Goal: Information Seeking & Learning: Learn about a topic

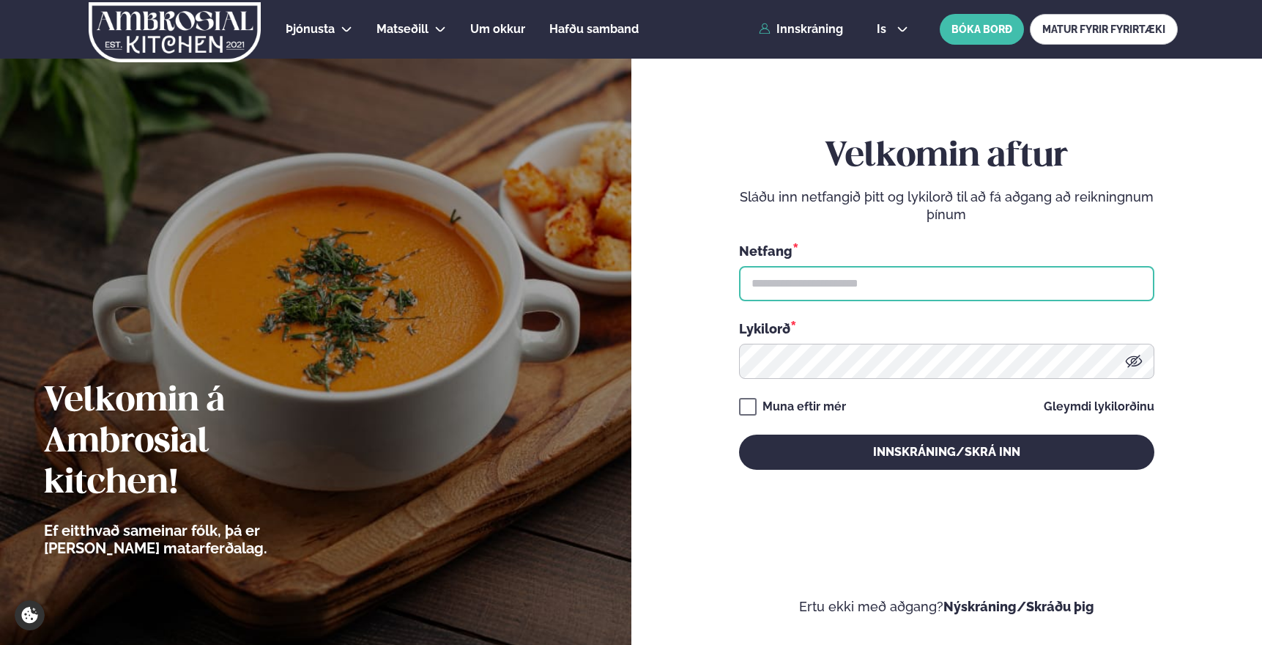
type input "**********"
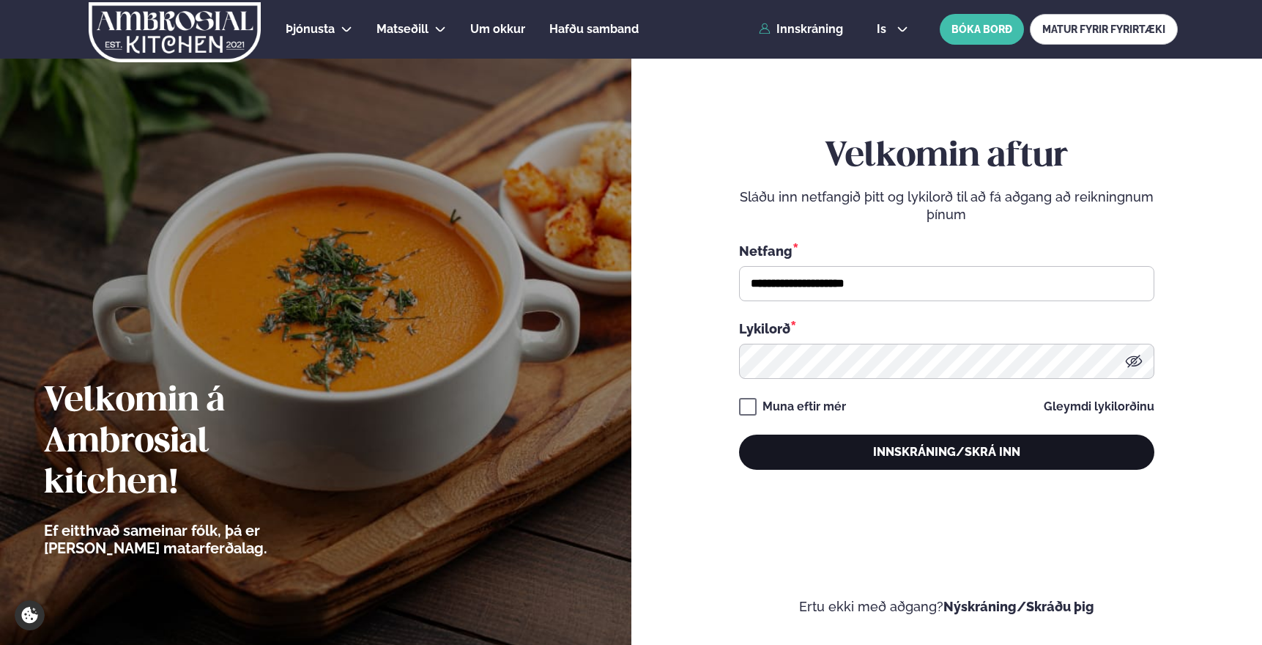
click at [898, 448] on button "Innskráning/Skrá inn" at bounding box center [946, 451] width 415 height 35
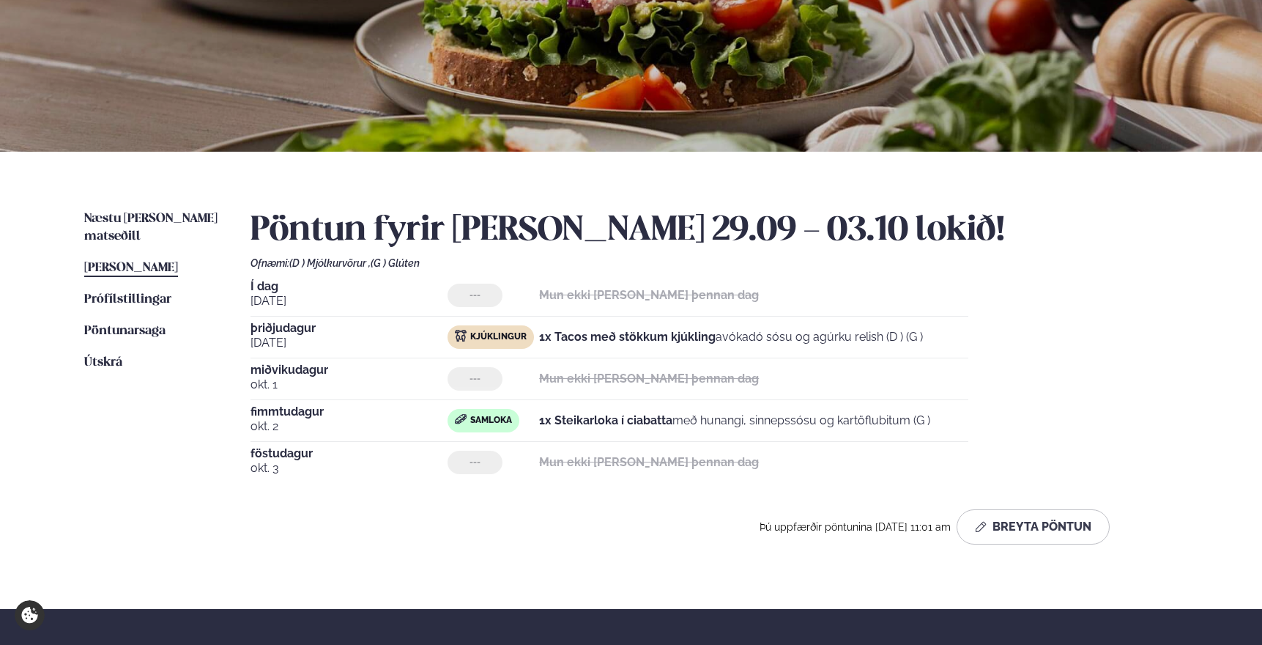
scroll to position [204, 0]
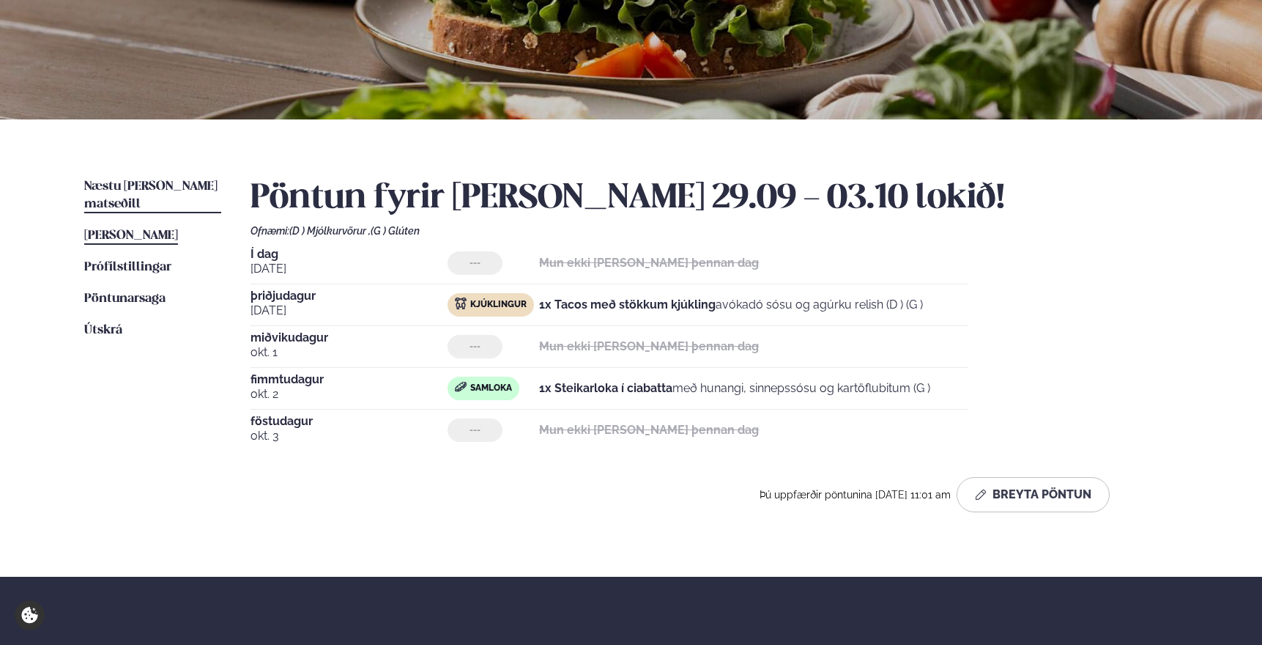
click at [180, 182] on span "Næstu [PERSON_NAME] matseðill" at bounding box center [150, 195] width 133 height 30
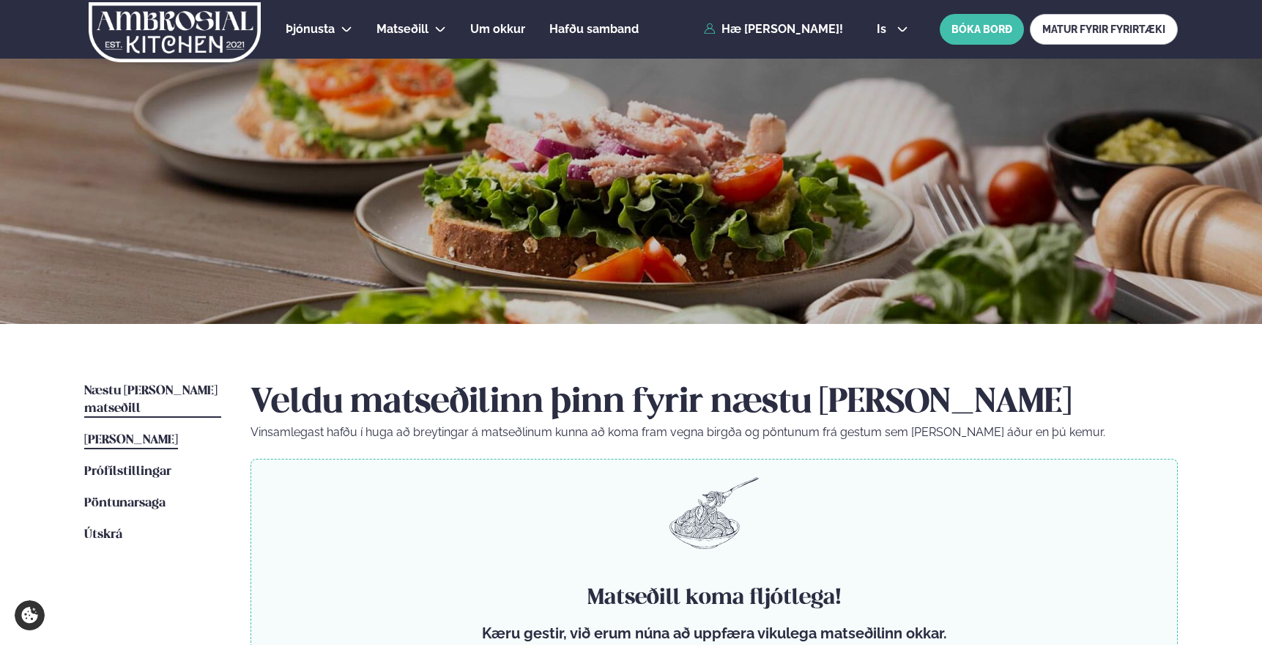
click at [112, 434] on span "[PERSON_NAME]" at bounding box center [131, 440] width 94 height 12
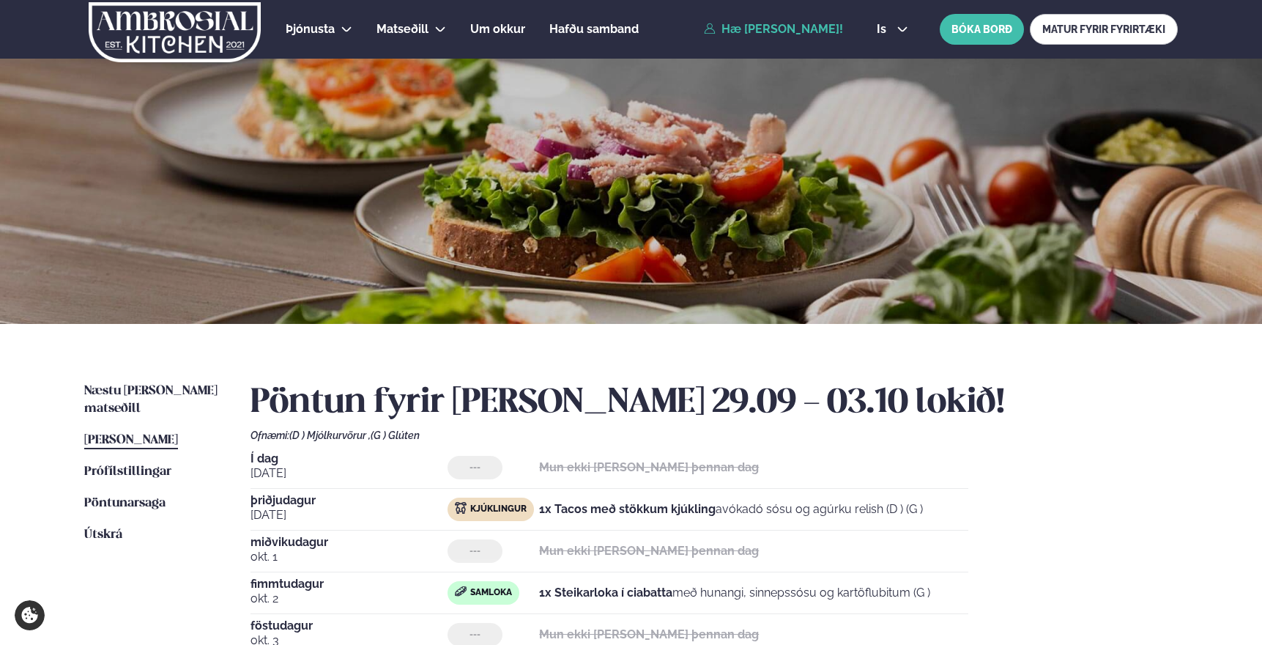
click at [213, 40] on img at bounding box center [174, 32] width 175 height 60
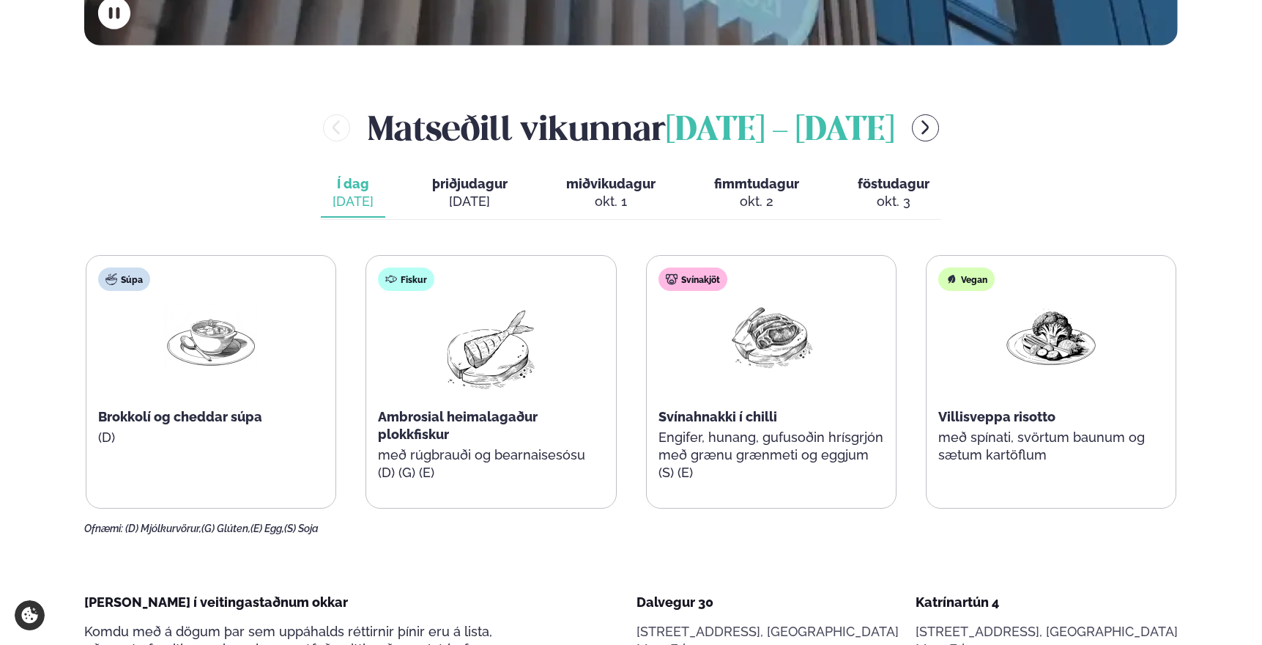
scroll to position [591, 0]
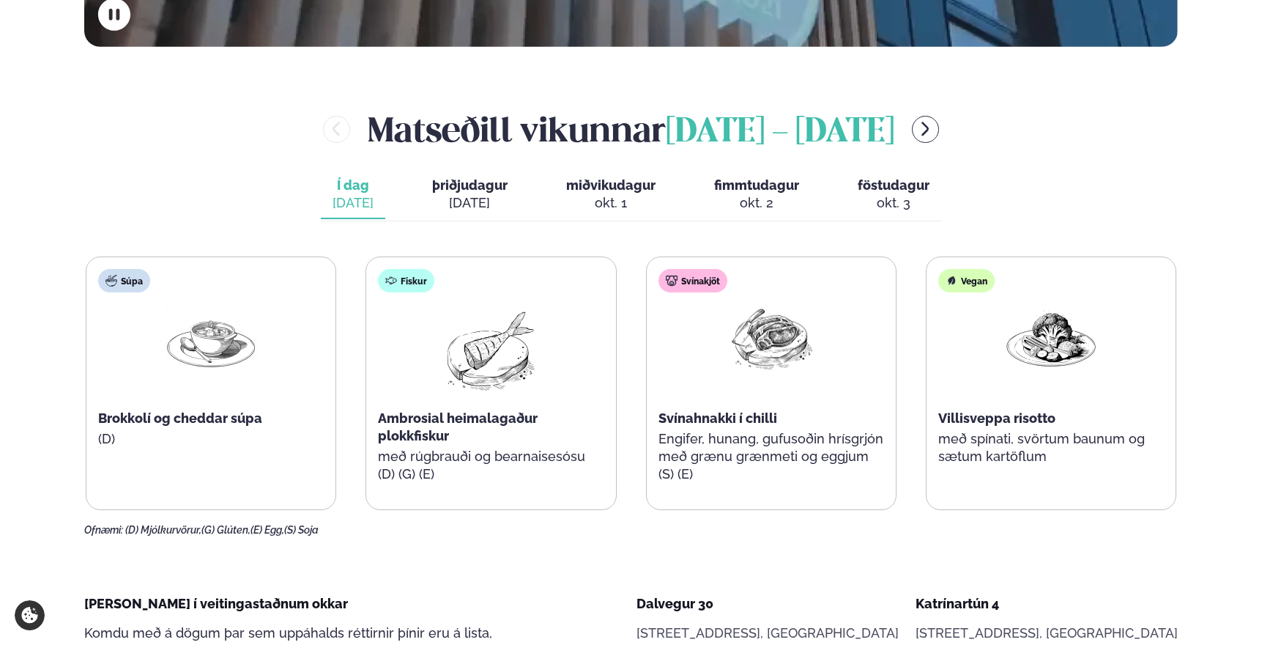
click at [907, 205] on div "okt. 3" at bounding box center [894, 203] width 72 height 18
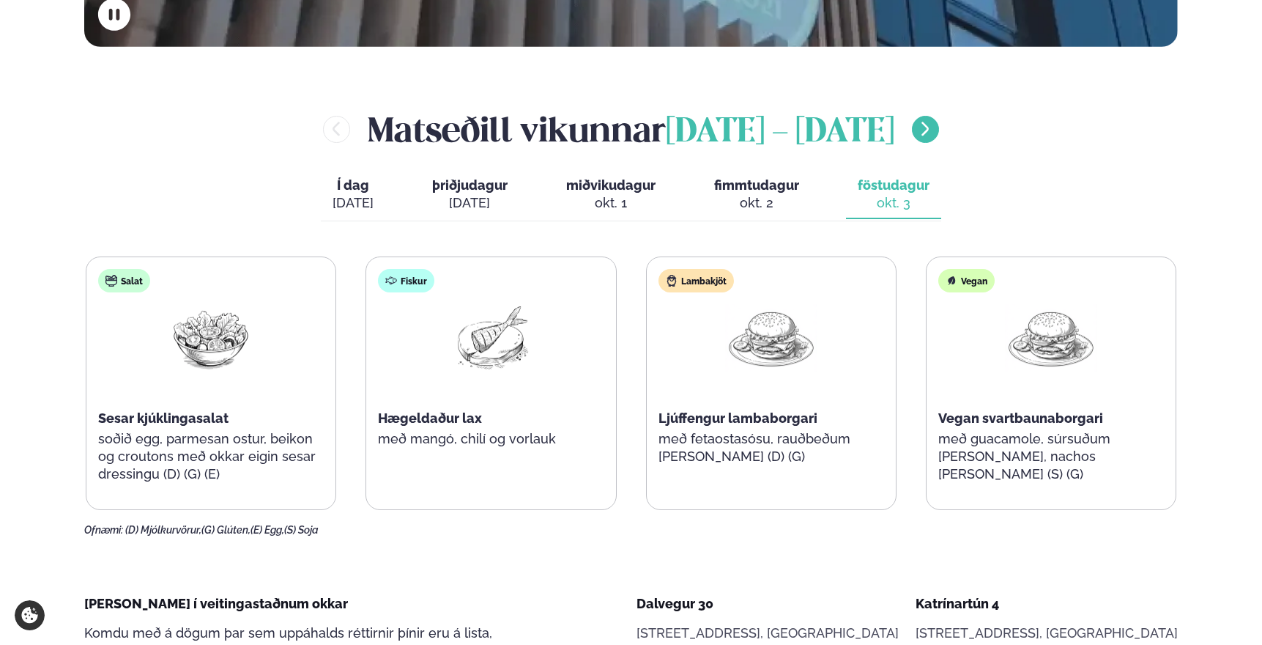
click at [934, 125] on icon "menu-btn-right" at bounding box center [926, 129] width 18 height 18
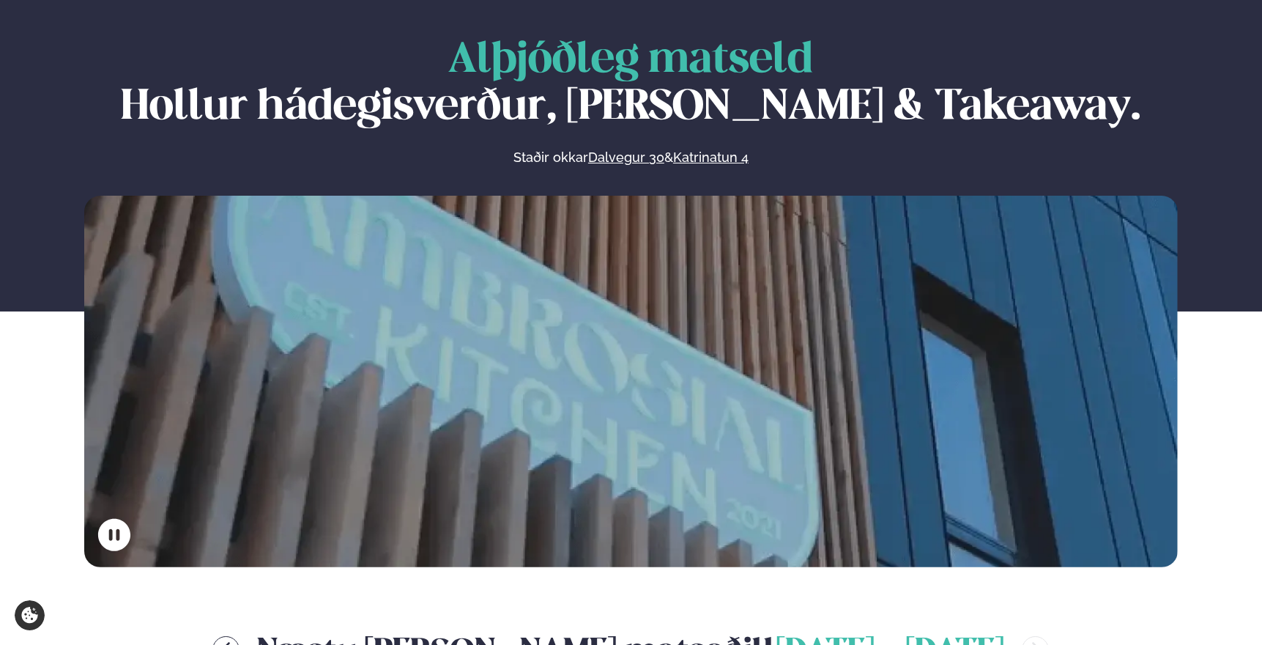
scroll to position [0, 0]
